Goal: Transaction & Acquisition: Purchase product/service

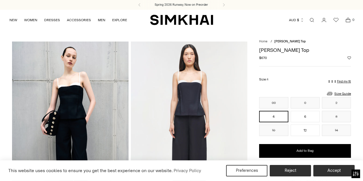
click at [191, 99] on img at bounding box center [189, 129] width 116 height 175
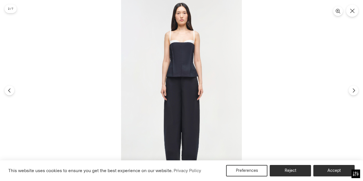
click at [179, 73] on img at bounding box center [181, 90] width 121 height 181
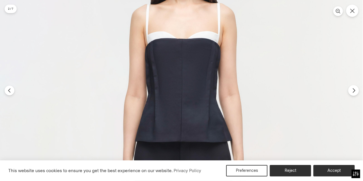
click at [353, 94] on button "Next" at bounding box center [353, 90] width 11 height 11
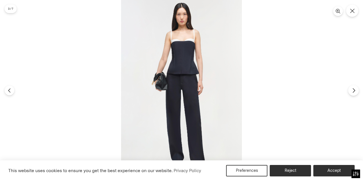
click at [353, 93] on button "Next" at bounding box center [353, 90] width 11 height 11
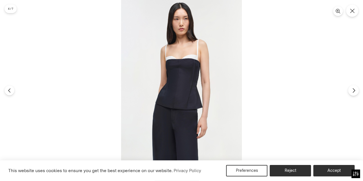
click at [353, 93] on button "Next" at bounding box center [353, 90] width 11 height 11
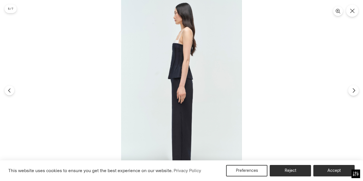
click at [353, 93] on button "Next" at bounding box center [353, 90] width 11 height 11
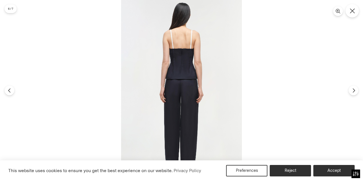
click at [349, 10] on icon "Close" at bounding box center [351, 10] width 5 height 5
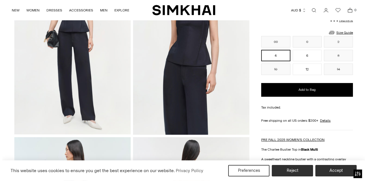
scroll to position [201, 0]
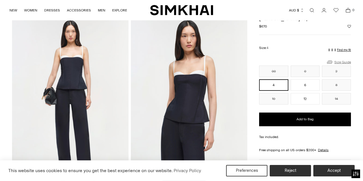
click at [348, 60] on link "Size Guide" at bounding box center [338, 61] width 25 height 7
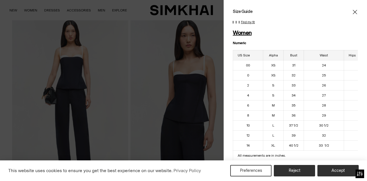
click at [240, 43] on strong "Numeric" at bounding box center [239, 43] width 13 height 4
click at [352, 8] on div "Size Guide Women Numeric US Size Alpha Bust Waist Hips 00 XS 31 24 34 1/2 0 XS …" at bounding box center [295, 90] width 143 height 181
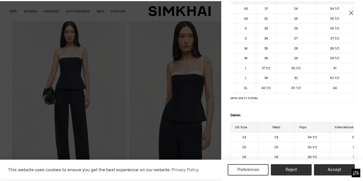
scroll to position [0, 0]
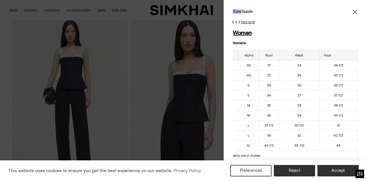
click at [353, 13] on icon "Close" at bounding box center [355, 12] width 4 height 4
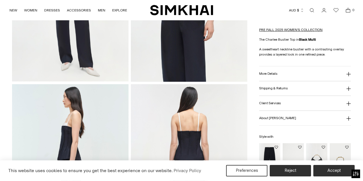
scroll to position [344, 0]
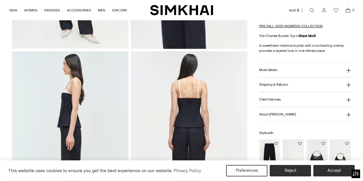
click at [303, 71] on button "More Details" at bounding box center [305, 70] width 92 height 15
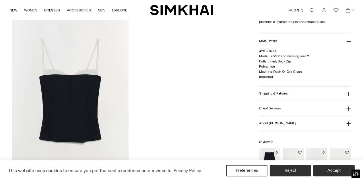
scroll to position [545, 0]
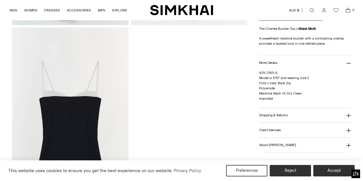
click at [84, 100] on img at bounding box center [70, 115] width 116 height 175
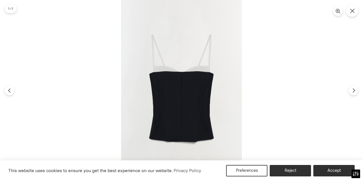
click at [185, 86] on img at bounding box center [181, 90] width 121 height 181
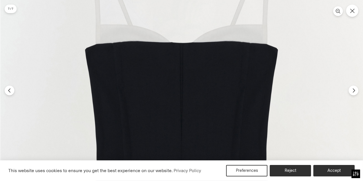
click at [188, 66] on img at bounding box center [181, 98] width 362 height 543
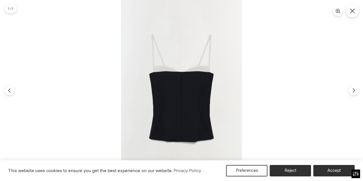
click at [356, 9] on button "Close" at bounding box center [351, 10] width 13 height 13
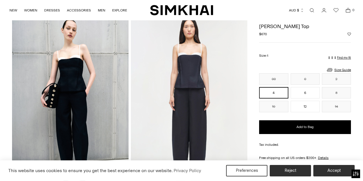
scroll to position [0, 0]
